Goal: Check status: Check status

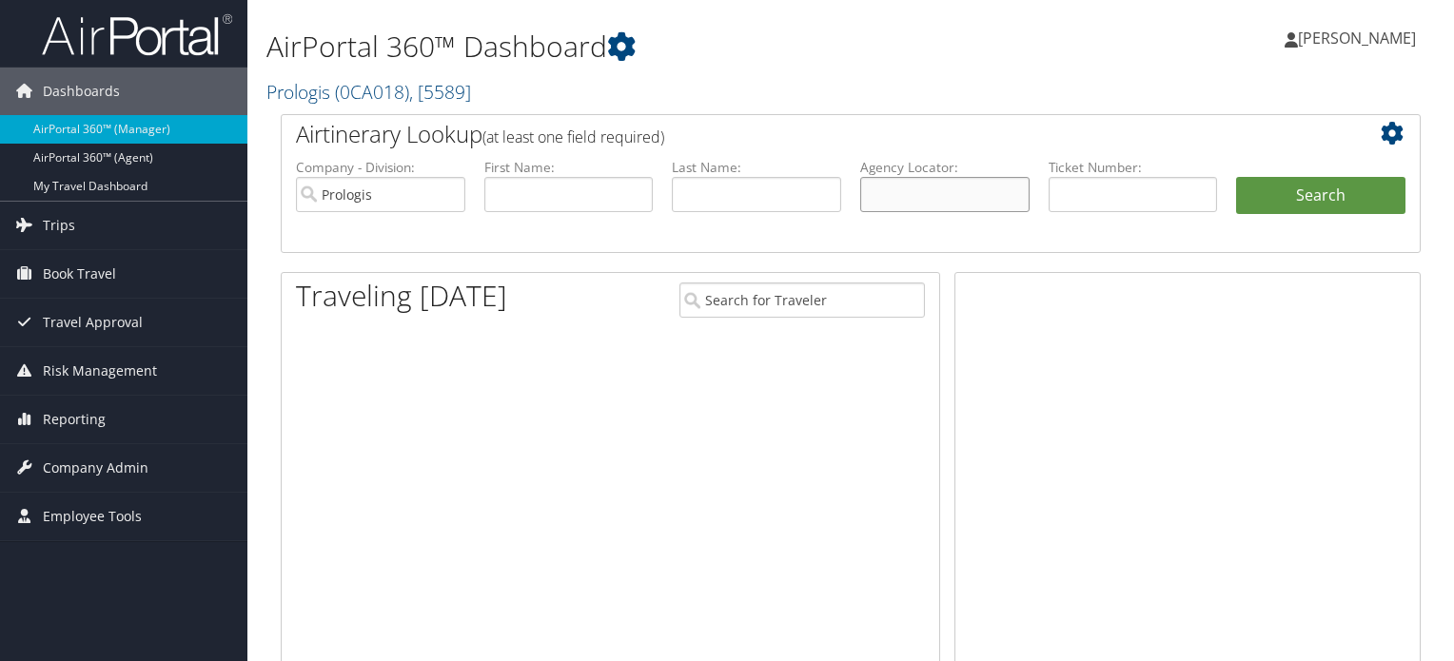
click at [913, 189] on input "text" at bounding box center [944, 194] width 169 height 35
paste input "D9M211"
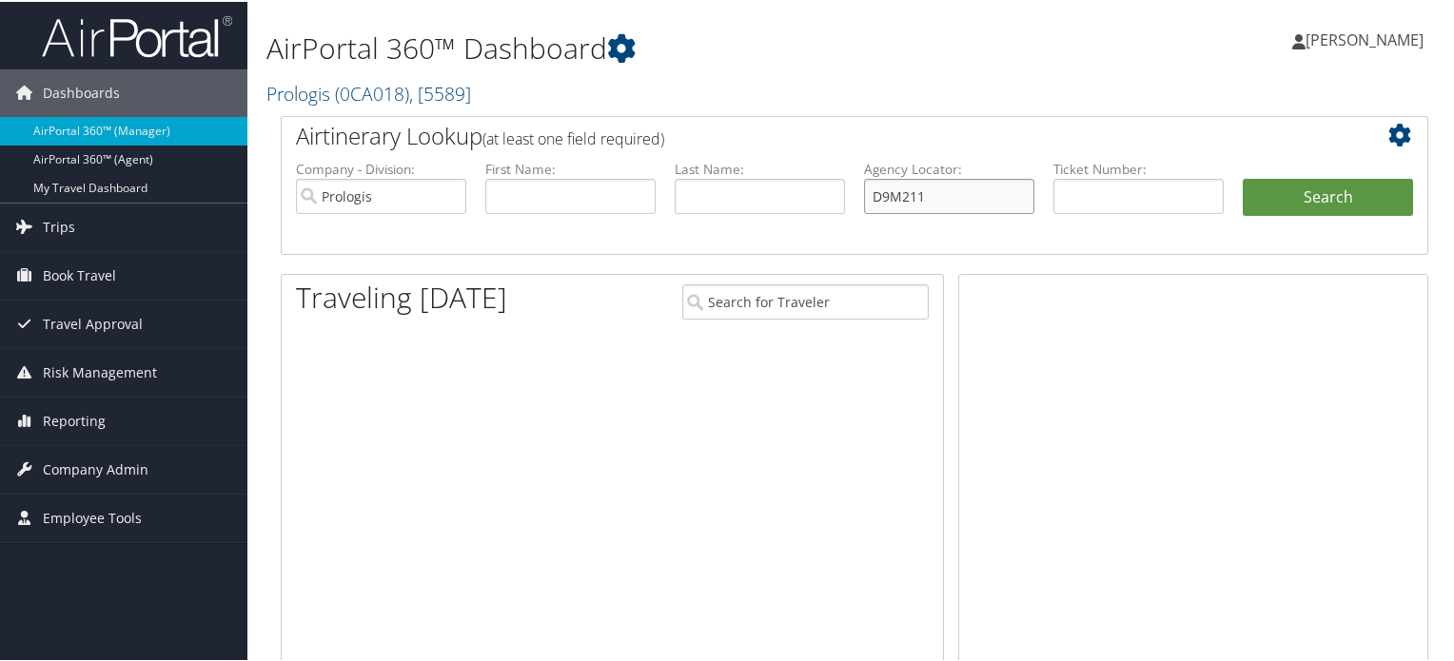
click at [903, 196] on input "D9M211" at bounding box center [949, 194] width 170 height 35
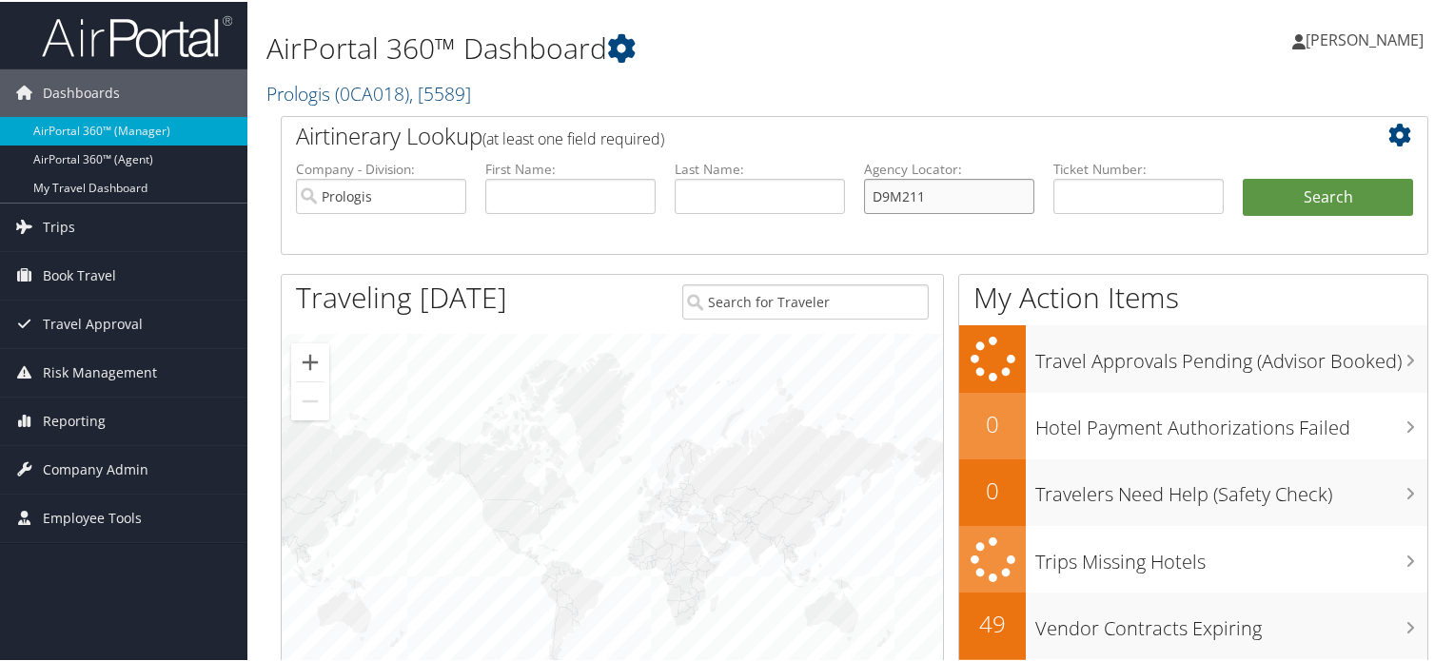
type input "D9M211"
click at [453, 197] on input "Prologis" at bounding box center [381, 194] width 170 height 35
click at [1270, 187] on button "Search" at bounding box center [1328, 196] width 170 height 38
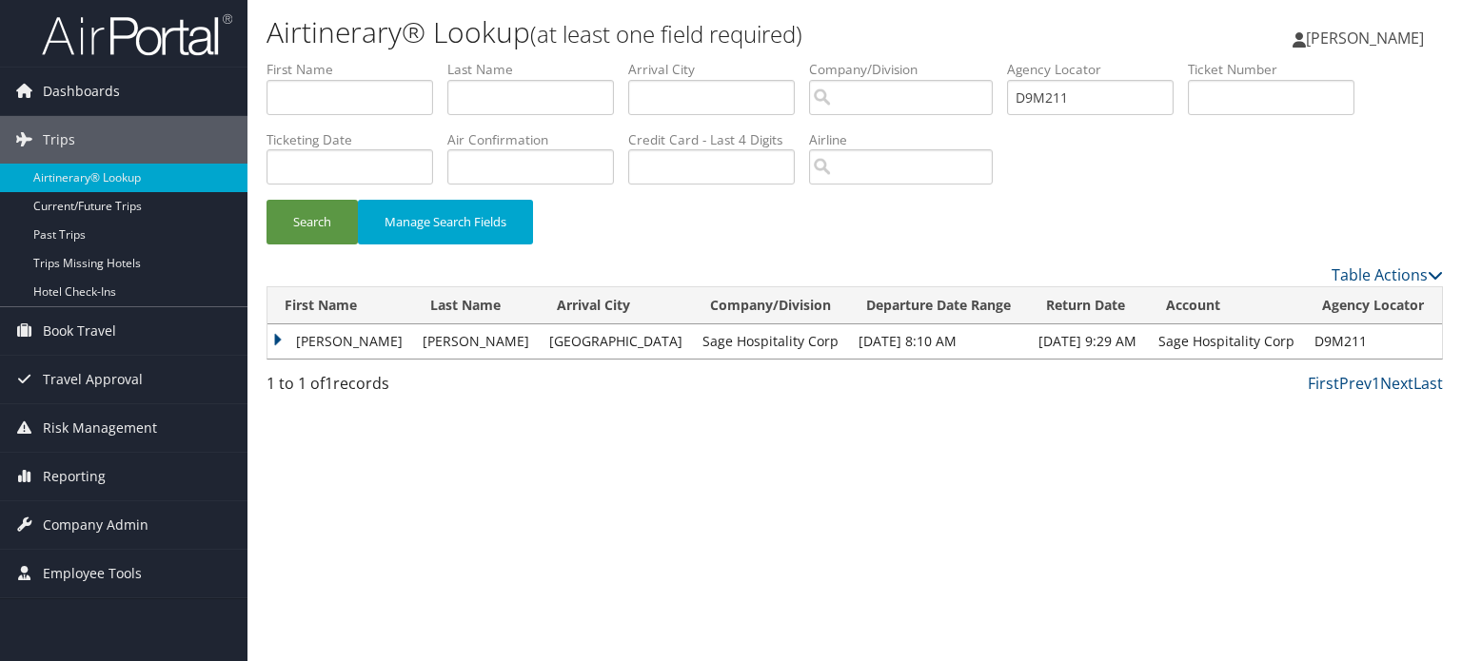
click at [278, 339] on td "MEGAN FRANCES" at bounding box center [340, 342] width 146 height 34
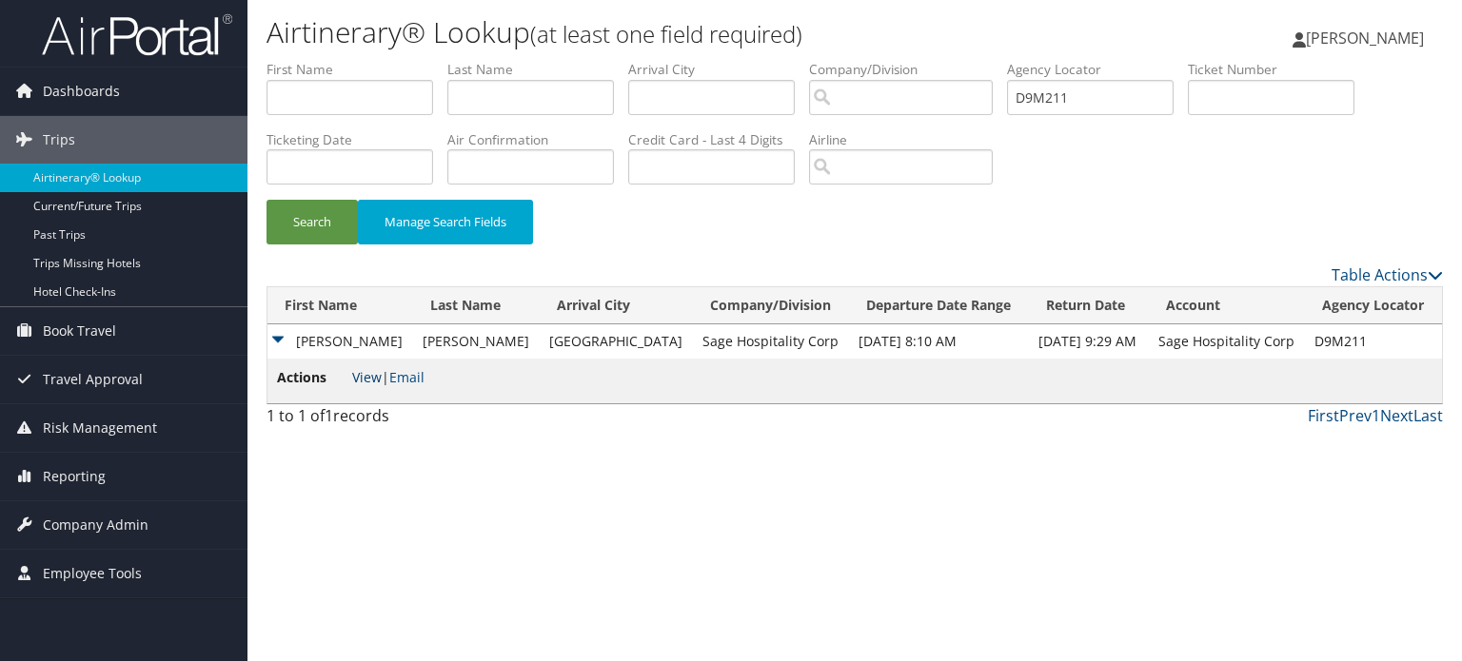
click at [365, 378] on link "View" at bounding box center [367, 377] width 30 height 18
click at [1045, 96] on input "D9M211" at bounding box center [1090, 97] width 167 height 35
paste input "4QH"
type input "D9M4QH"
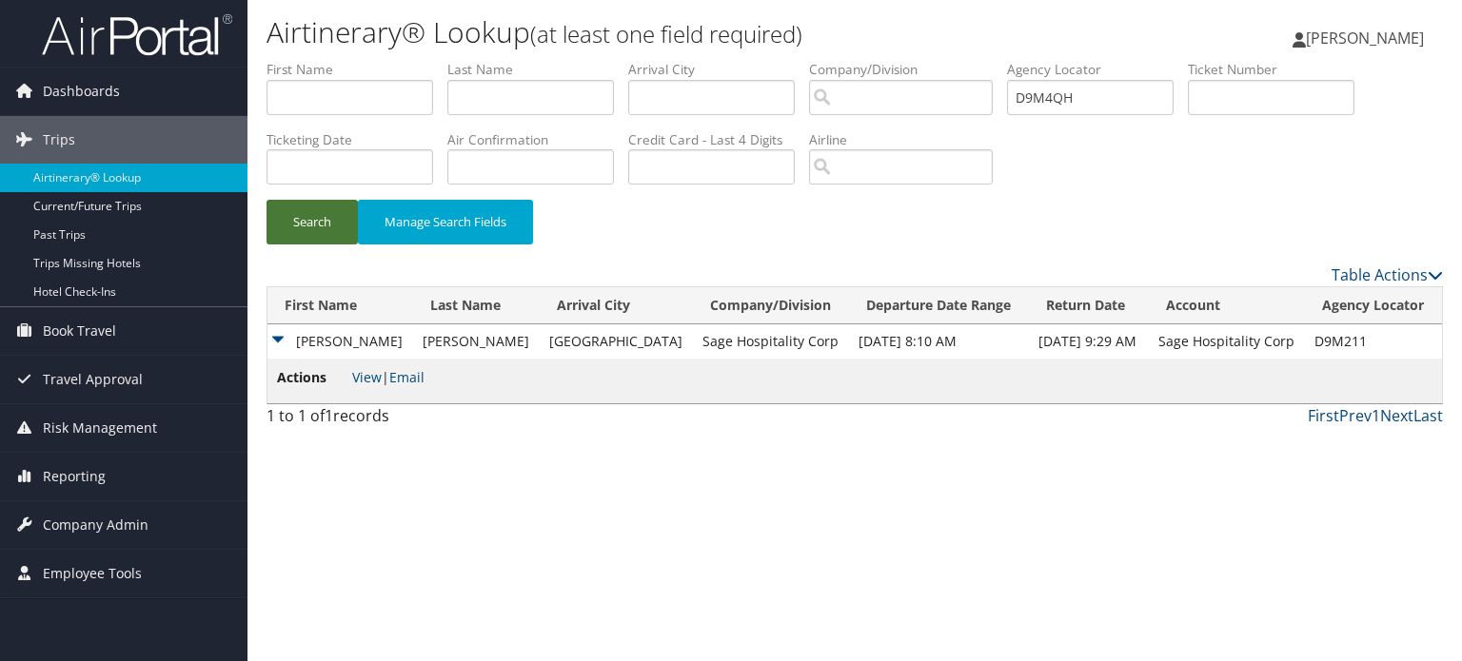
click at [337, 229] on button "Search" at bounding box center [311, 222] width 91 height 45
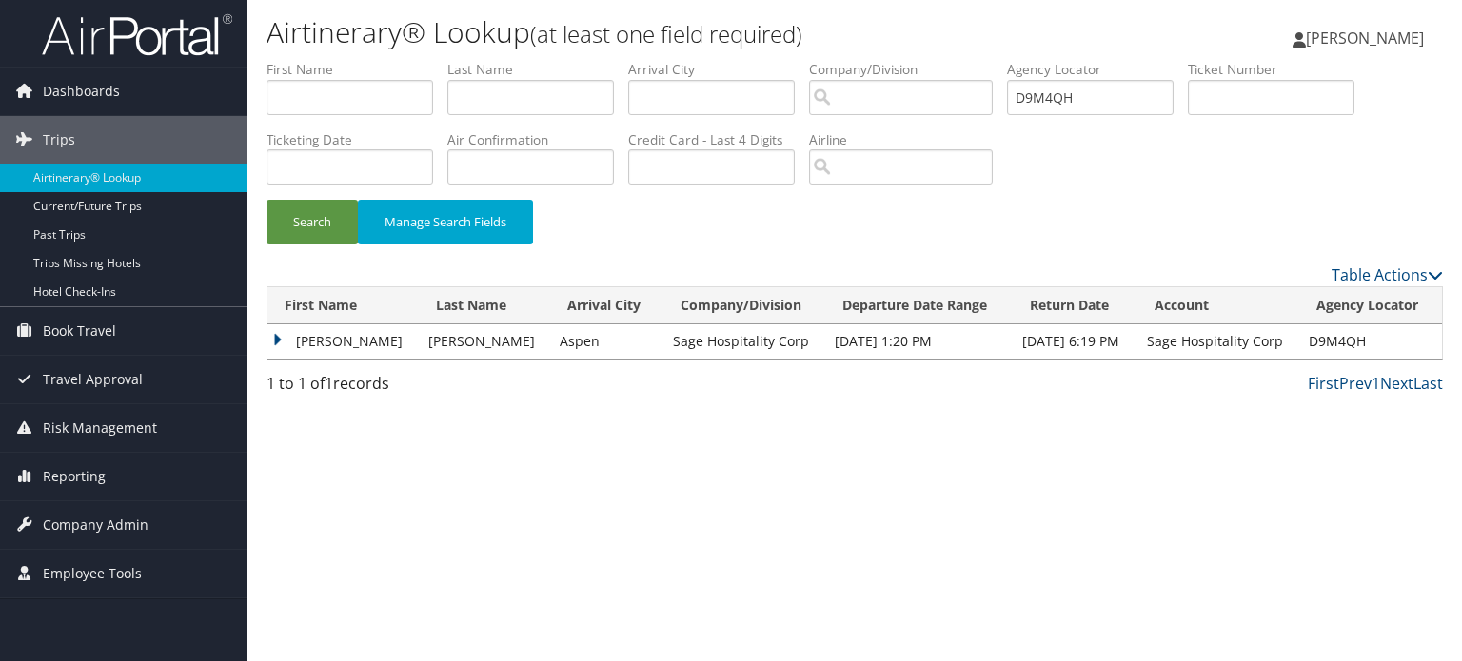
click at [280, 338] on td "MEGAN FRANCES" at bounding box center [342, 342] width 151 height 34
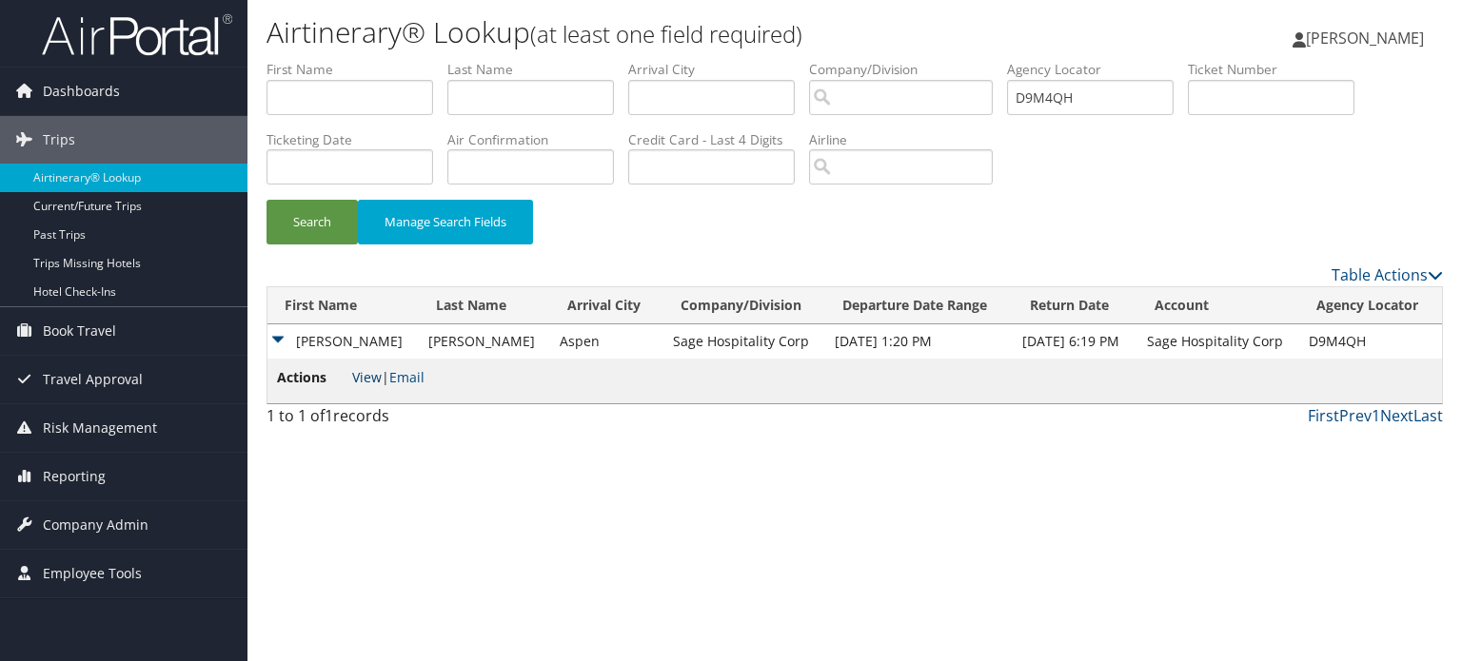
click at [365, 376] on link "View" at bounding box center [367, 377] width 30 height 18
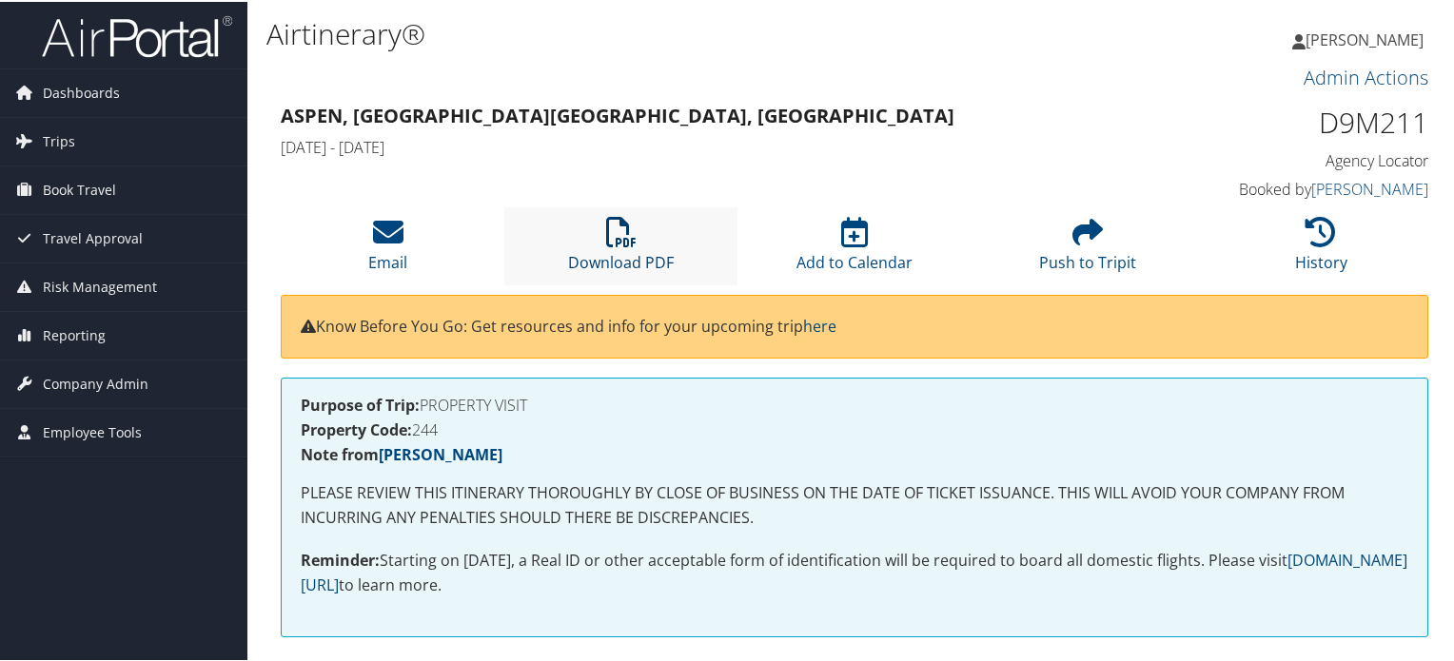
click at [620, 238] on icon at bounding box center [621, 230] width 30 height 30
click at [609, 226] on icon at bounding box center [621, 230] width 30 height 30
